Goal: Transaction & Acquisition: Purchase product/service

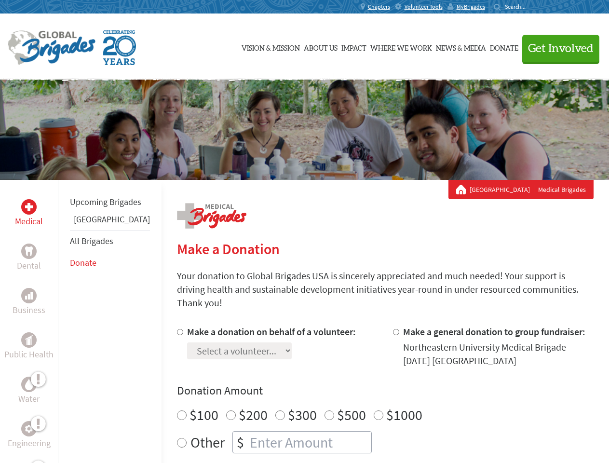
click at [532, 7] on div "Search for:" at bounding box center [513, 7] width 39 height 8
click at [557, 48] on span "Get Involved" at bounding box center [561, 49] width 66 height 12
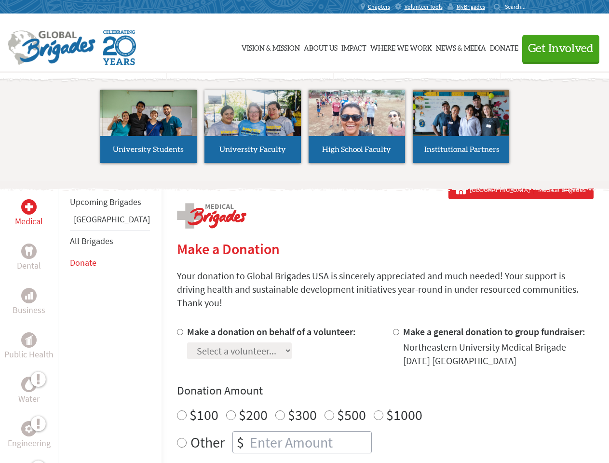
click at [305, 130] on li "High School Faculty" at bounding box center [357, 126] width 104 height 89
click at [64, 321] on div "Upcoming Brigades Panama All Brigades Donate" at bounding box center [110, 411] width 104 height 463
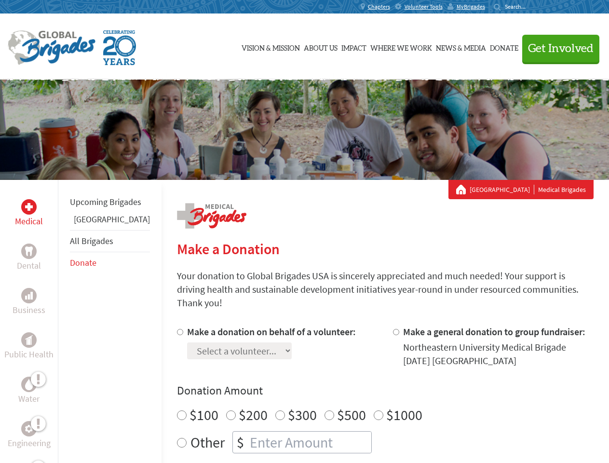
click at [368, 387] on div "Donation Amount $100 $200 $300 $500 $1000 Other $" at bounding box center [385, 418] width 417 height 70
click at [177, 329] on input "Make a donation on behalf of a volunteer:" at bounding box center [180, 332] width 6 height 6
radio input "true"
click at [393, 329] on input "Make a general donation to group fundraiser:" at bounding box center [396, 332] width 6 height 6
radio input "true"
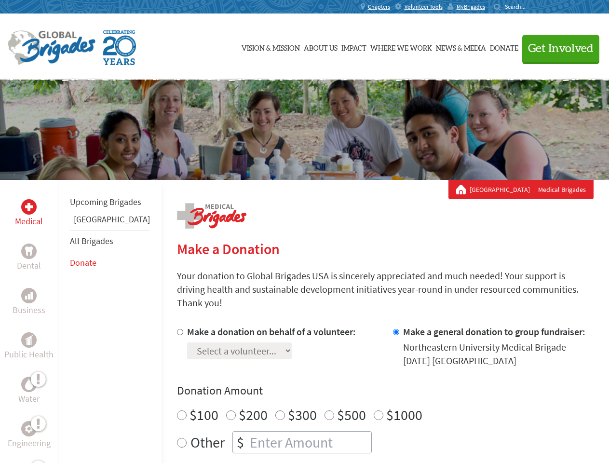
radio input "false"
